Goal: Transaction & Acquisition: Purchase product/service

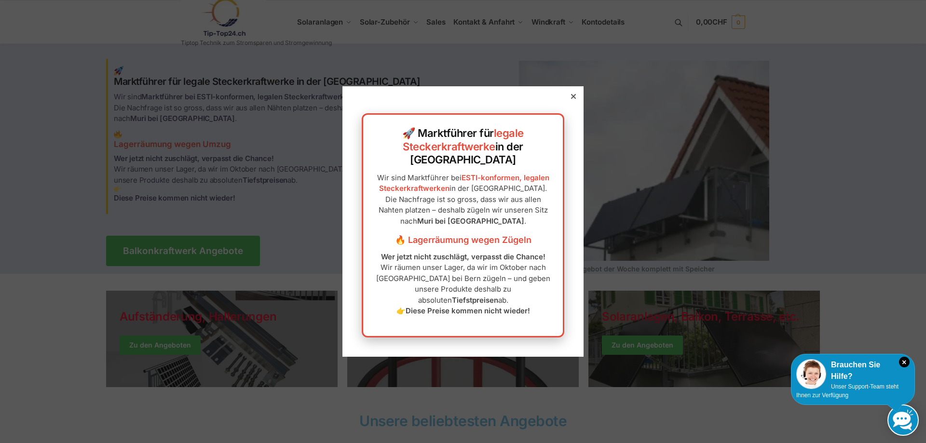
click at [571, 99] on icon at bounding box center [573, 96] width 5 height 5
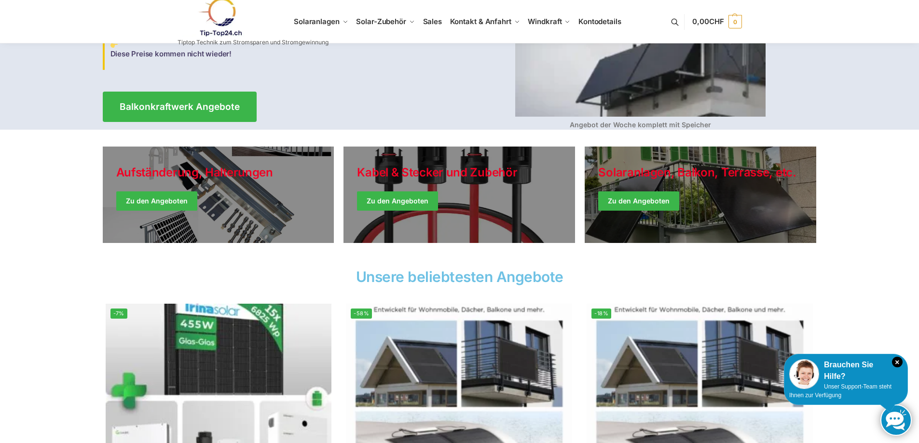
scroll to position [169, 0]
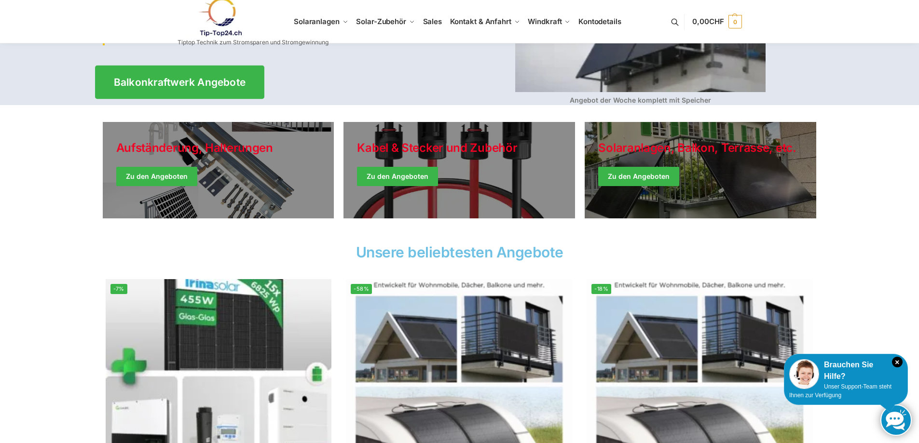
click at [165, 77] on span "Balkonkraftwerk Angebote" at bounding box center [179, 82] width 132 height 10
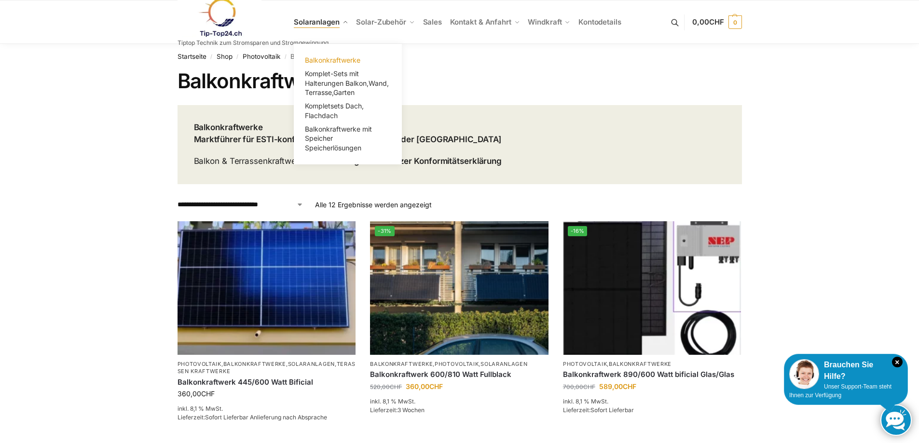
click at [337, 57] on span "Balkonkraftwerke" at bounding box center [332, 60] width 55 height 8
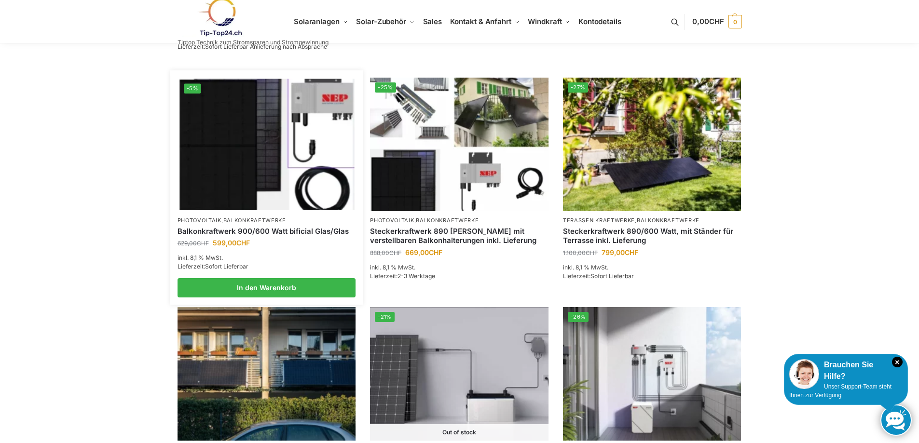
scroll to position [374, 0]
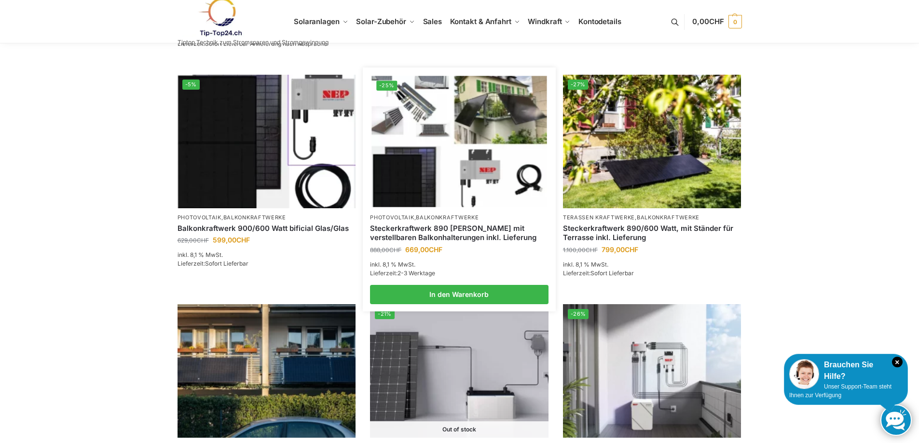
click at [424, 141] on img at bounding box center [458, 141] width 175 height 131
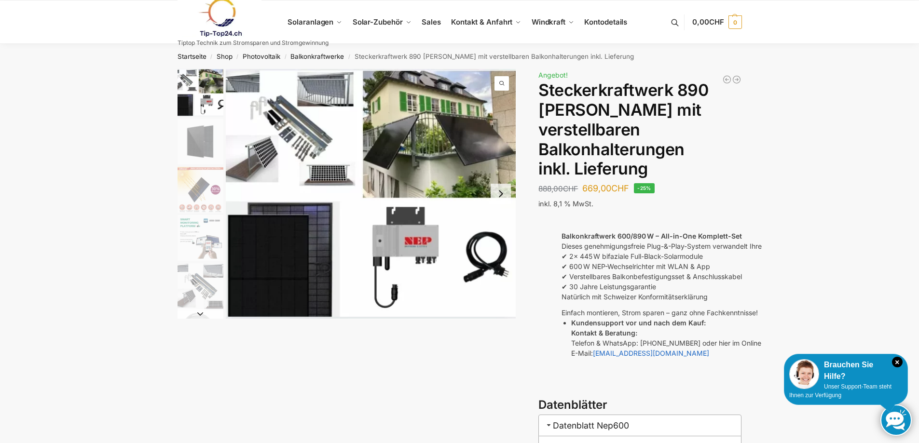
click at [205, 85] on img "1 / 10" at bounding box center [200, 92] width 46 height 47
click at [247, 81] on img "1 / 10" at bounding box center [371, 194] width 290 height 250
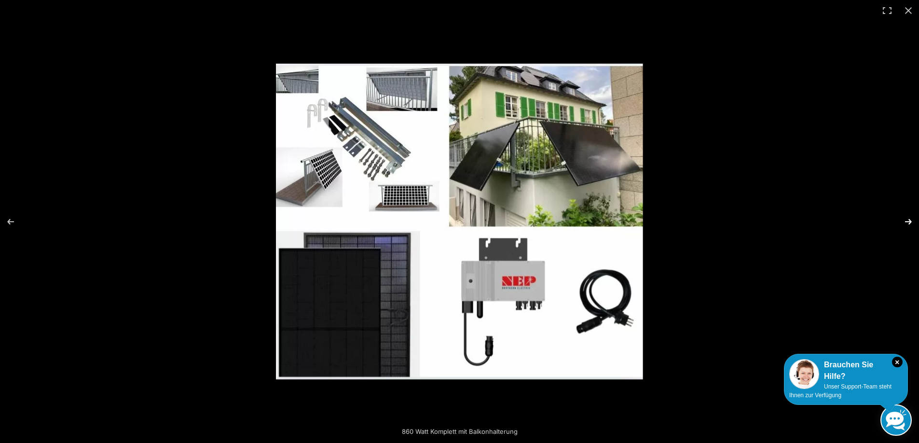
click at [907, 218] on button "Next (arrow right)" at bounding box center [902, 222] width 34 height 48
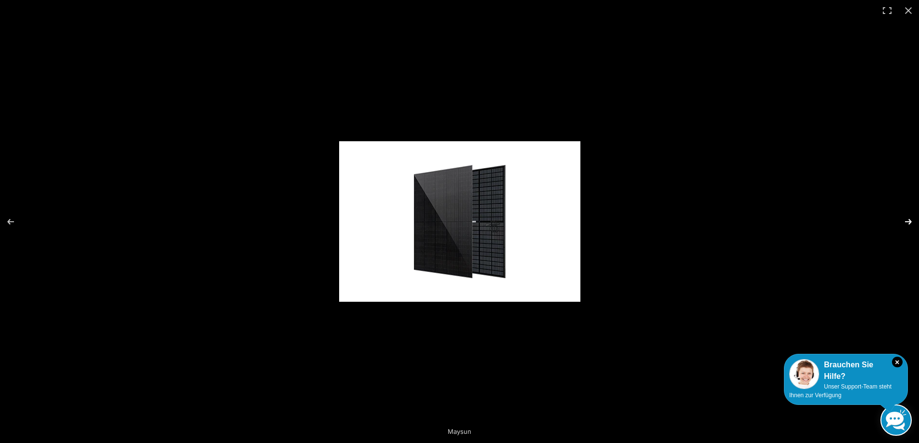
click at [907, 218] on button "Next (arrow right)" at bounding box center [902, 222] width 34 height 48
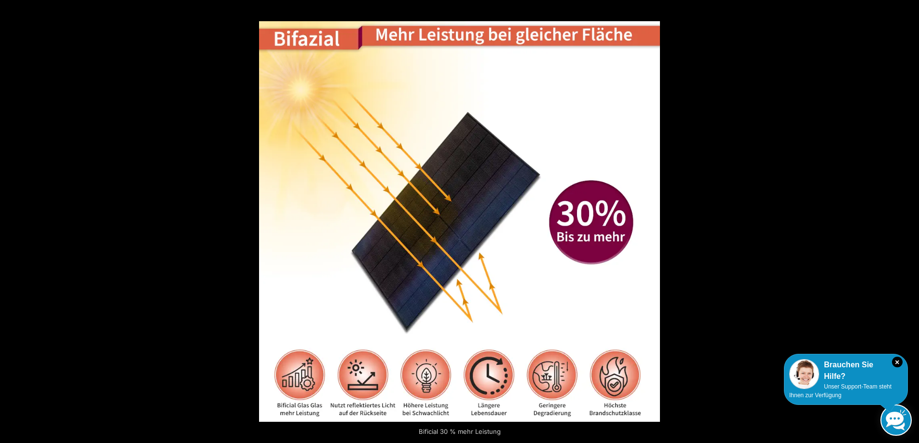
click at [907, 218] on button "Next (arrow right)" at bounding box center [902, 222] width 34 height 48
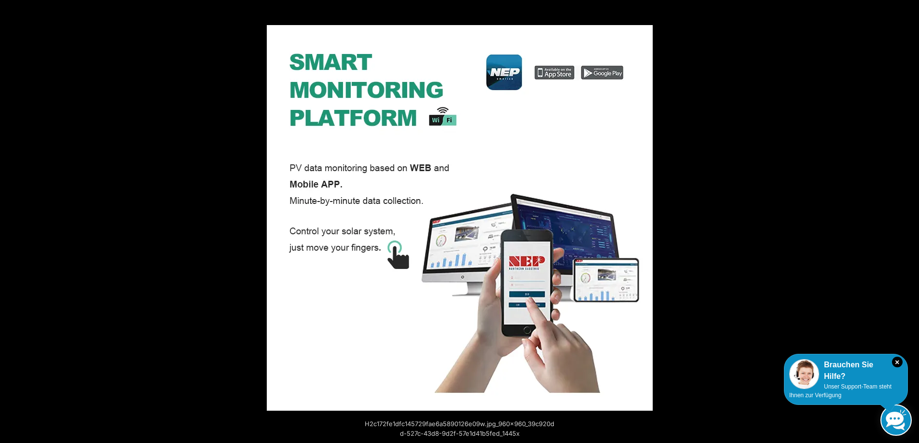
click at [907, 218] on button "Next (arrow right)" at bounding box center [902, 222] width 34 height 48
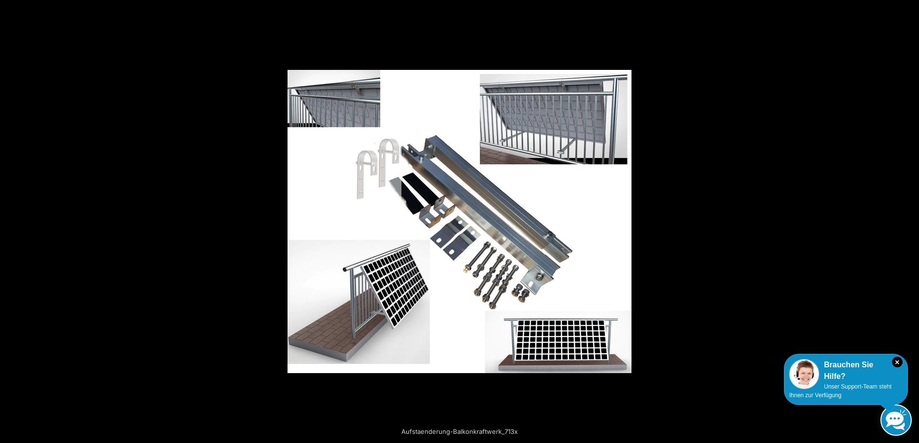
click at [907, 218] on button "Next (arrow right)" at bounding box center [902, 222] width 34 height 48
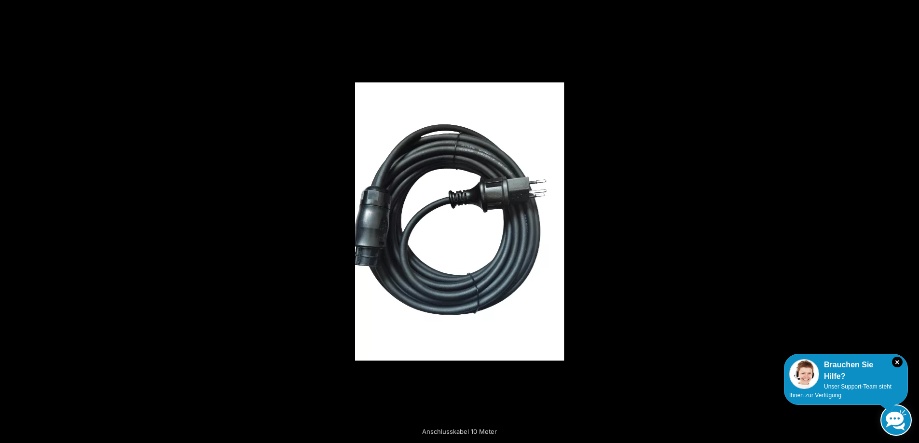
click at [907, 218] on button "Next (arrow right)" at bounding box center [902, 222] width 34 height 48
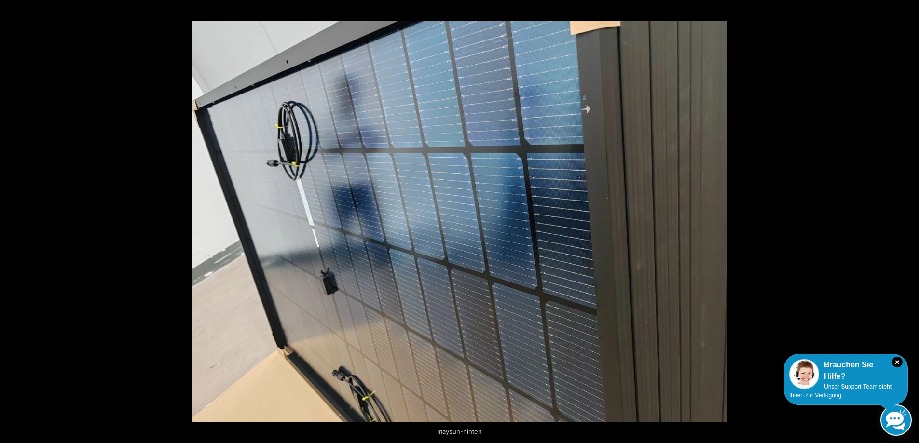
click at [907, 218] on button "Next (arrow right)" at bounding box center [902, 222] width 34 height 48
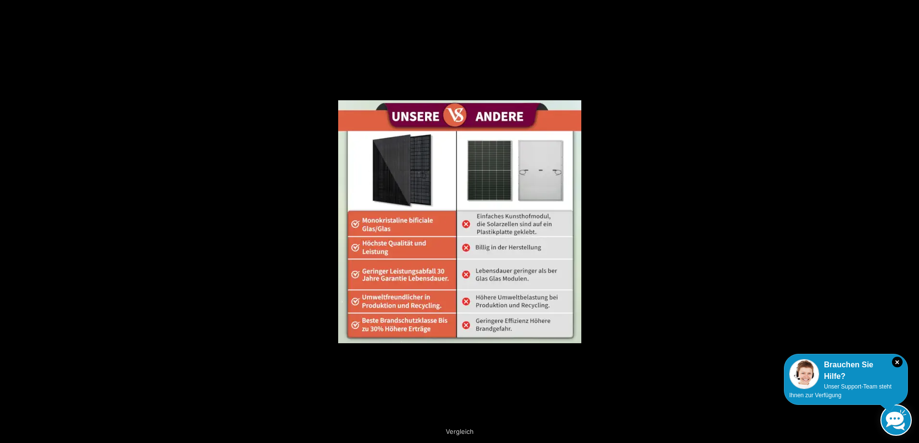
click at [907, 218] on button "Next (arrow right)" at bounding box center [902, 222] width 34 height 48
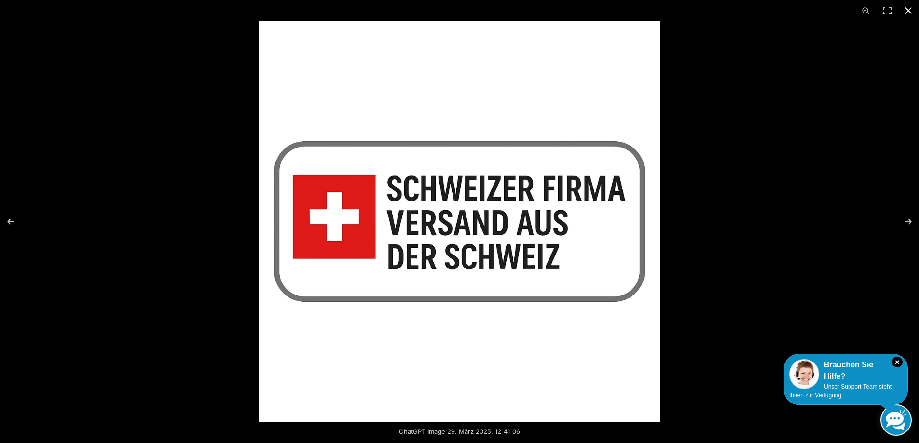
click at [908, 8] on button "Close (Esc)" at bounding box center [907, 10] width 21 height 21
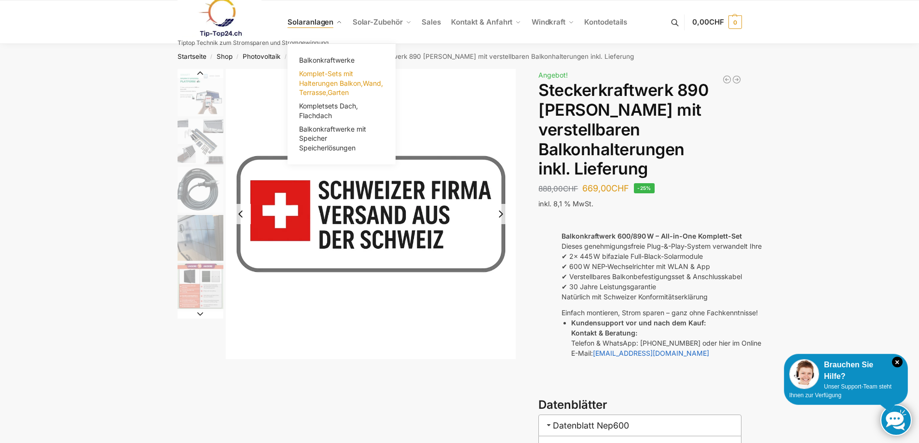
click at [328, 83] on span "Komplet-Sets mit Halterungen Balkon,Wand, Terrasse,Garten" at bounding box center [341, 82] width 84 height 27
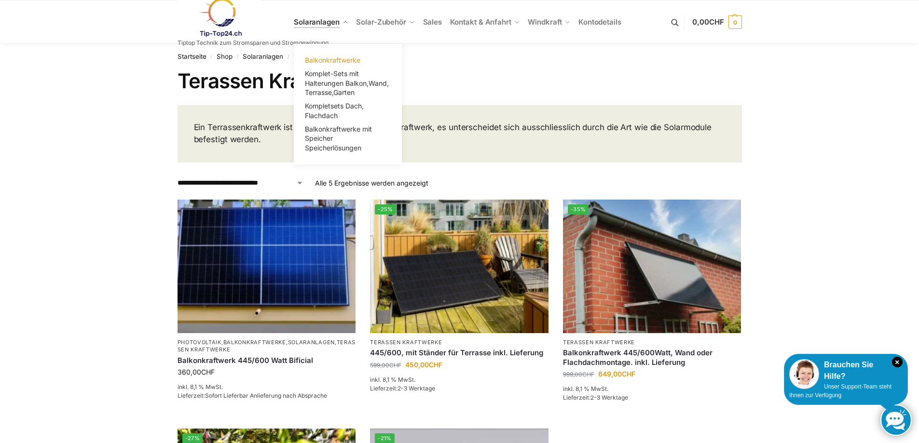
click at [328, 59] on span "Balkonkraftwerke" at bounding box center [332, 60] width 55 height 8
click at [323, 135] on span "Balkonkraftwerke mit Speicher Speicherlösungen" at bounding box center [338, 138] width 67 height 27
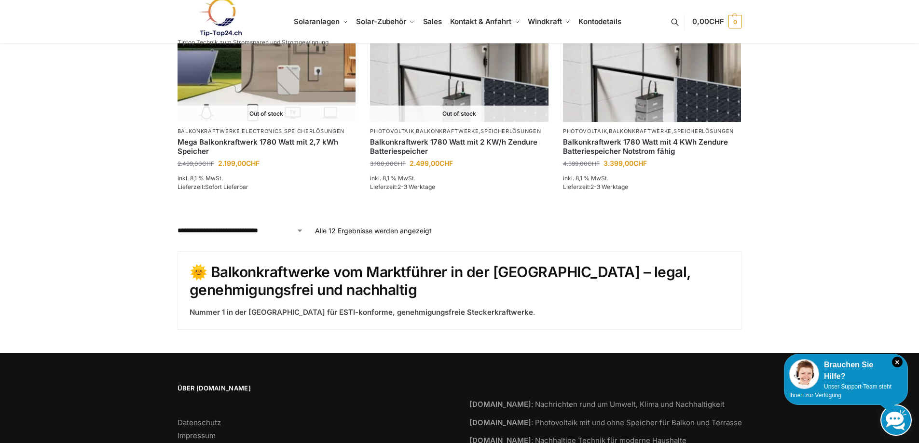
scroll to position [799, 0]
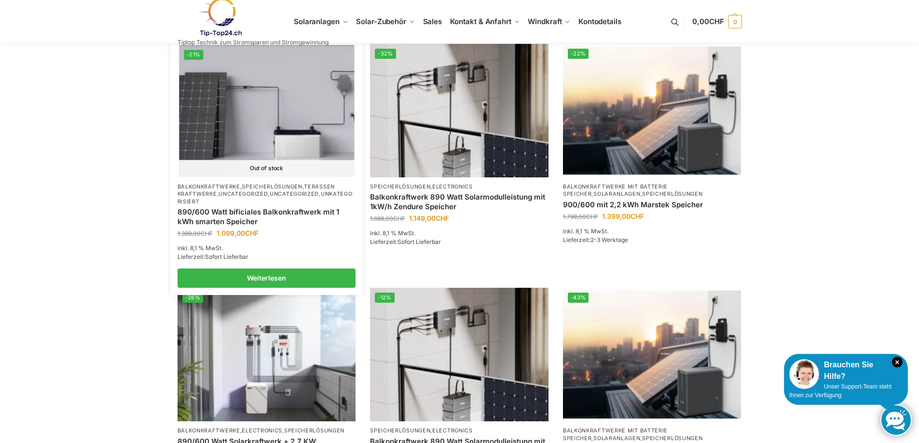
scroll to position [265, 0]
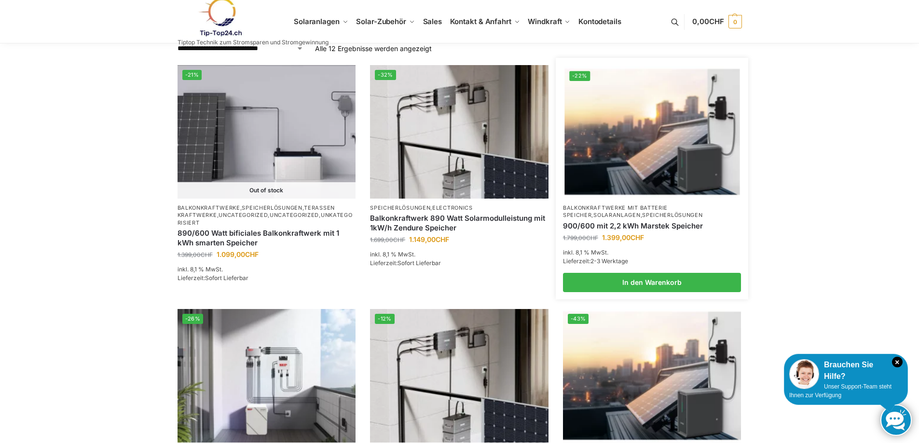
click at [603, 207] on link "Balkonkraftwerke mit Batterie Speicher" at bounding box center [615, 211] width 105 height 14
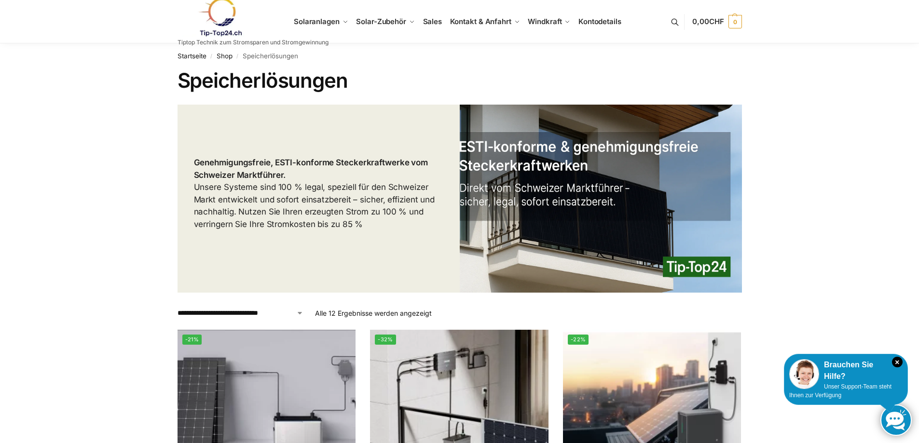
scroll to position [0, 0]
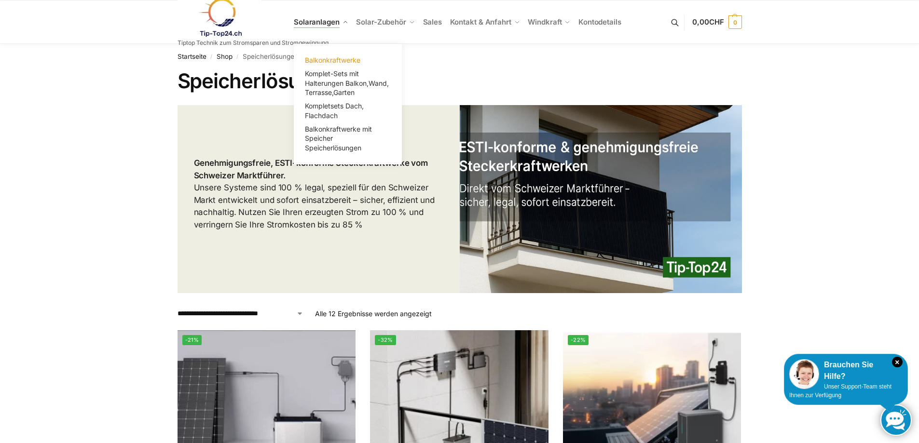
click at [326, 59] on span "Balkonkraftwerke" at bounding box center [332, 60] width 55 height 8
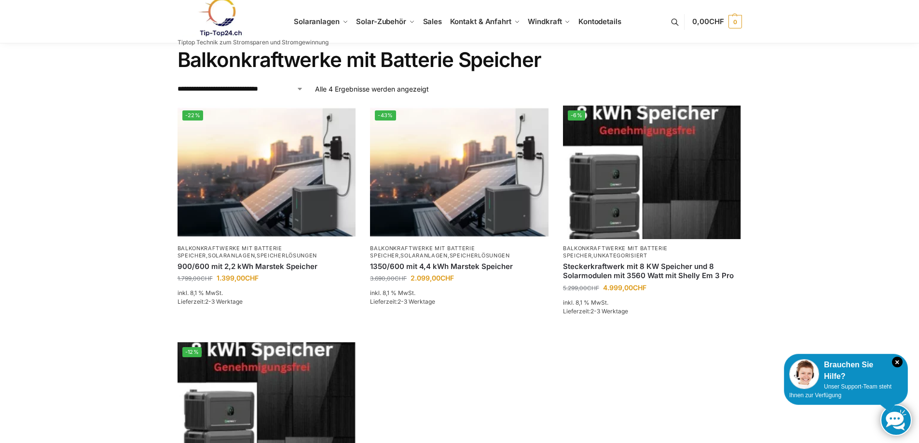
scroll to position [24, 0]
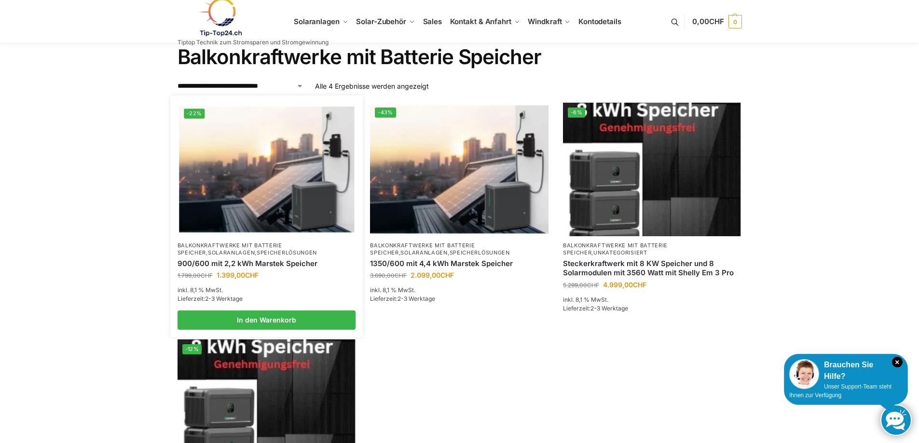
click at [282, 244] on link "Balkonkraftwerke mit Batterie Speicher" at bounding box center [229, 249] width 105 height 14
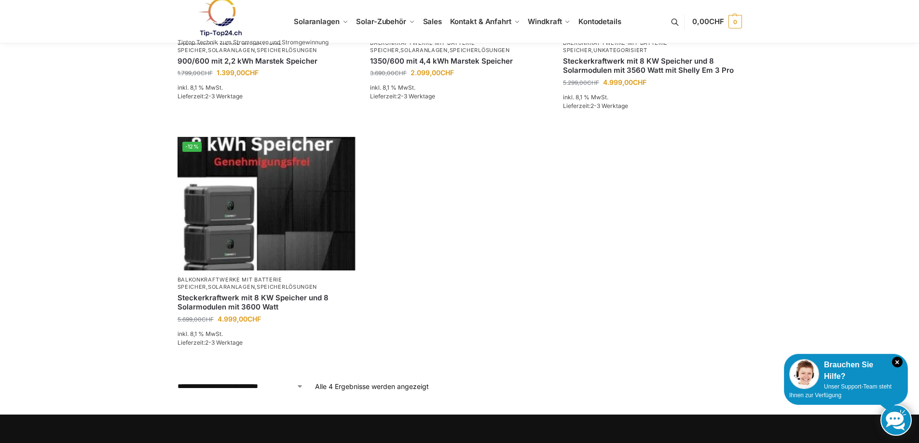
scroll to position [229, 0]
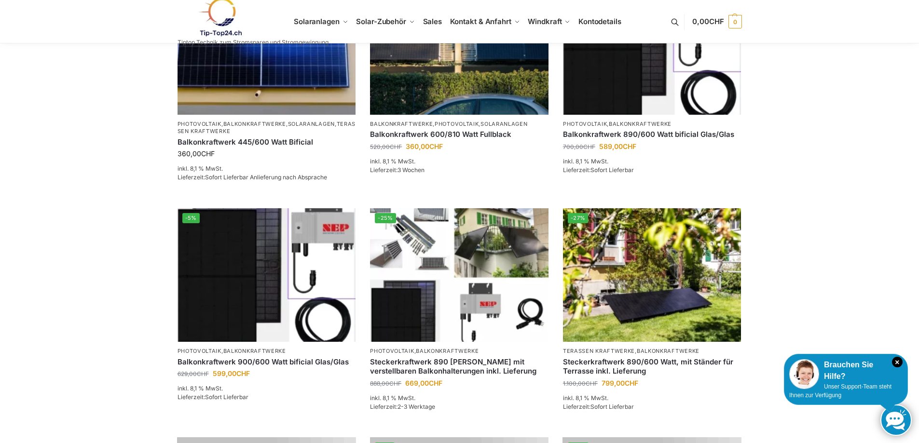
scroll to position [241, 0]
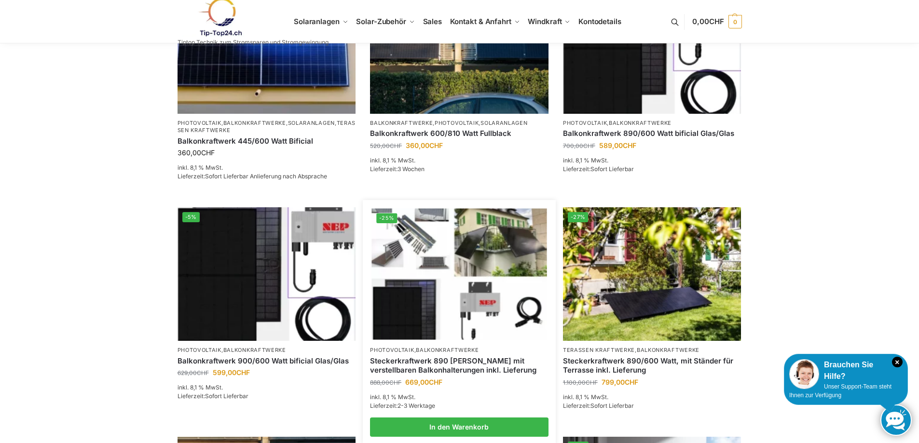
click at [485, 259] on img at bounding box center [458, 274] width 175 height 131
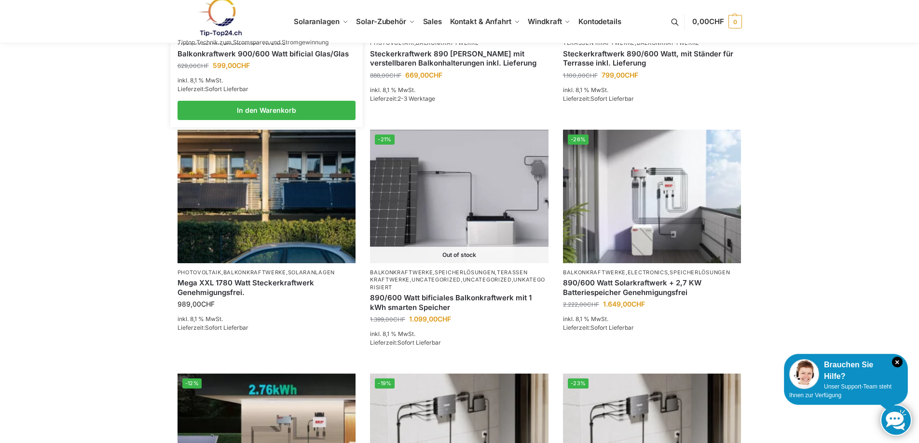
scroll to position [494, 0]
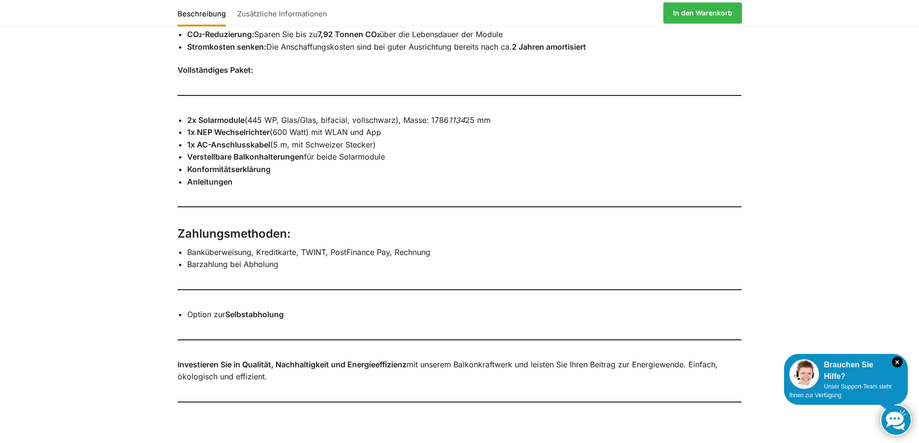
scroll to position [772, 0]
